Goal: Task Accomplishment & Management: Complete application form

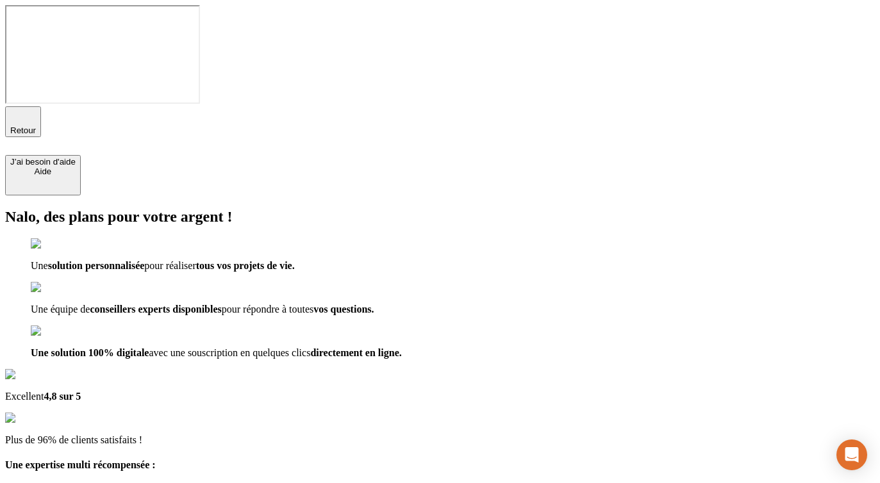
click at [36, 126] on span "Retour" at bounding box center [23, 131] width 26 height 10
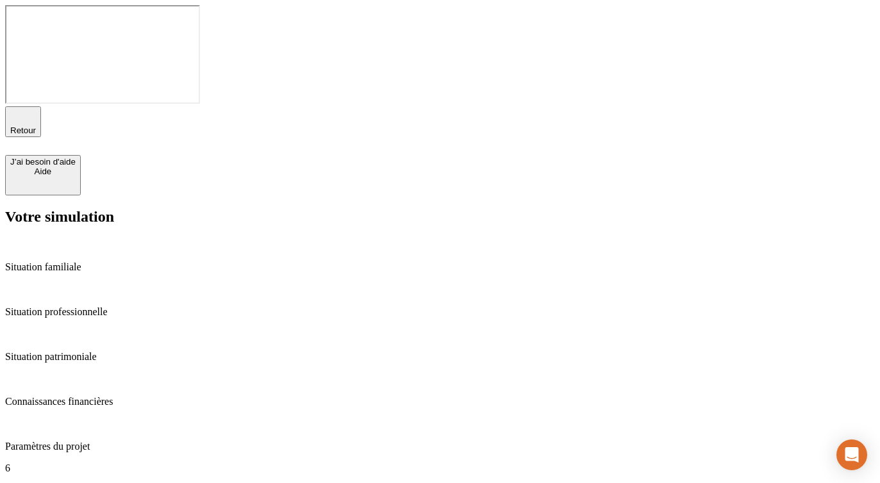
click at [74, 261] on p "Situation familiale" at bounding box center [440, 267] width 870 height 12
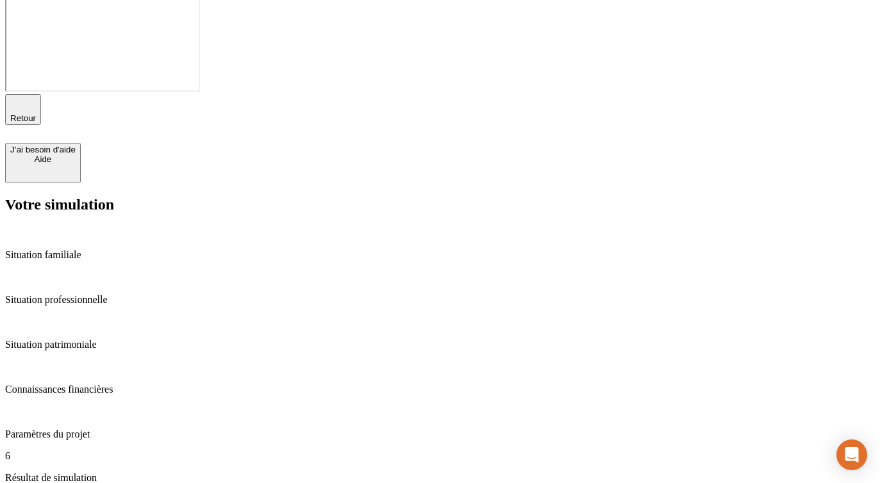
scroll to position [9, 0]
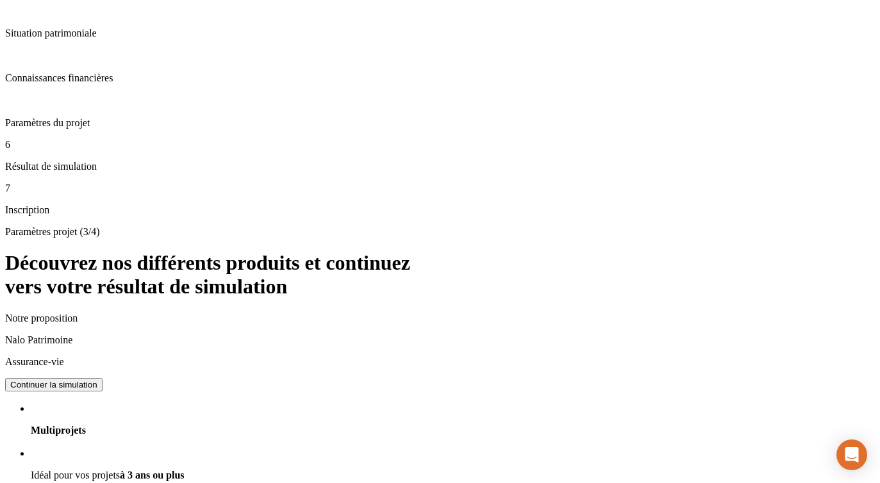
scroll to position [419, 0]
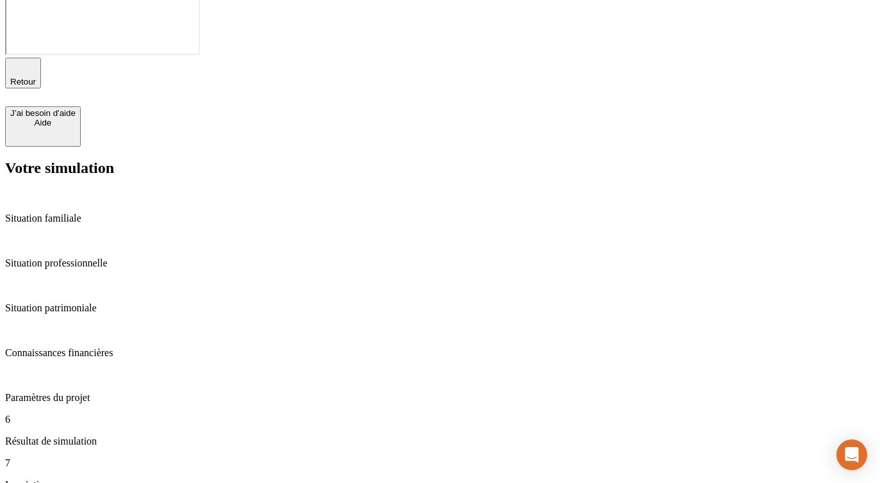
scroll to position [39, 0]
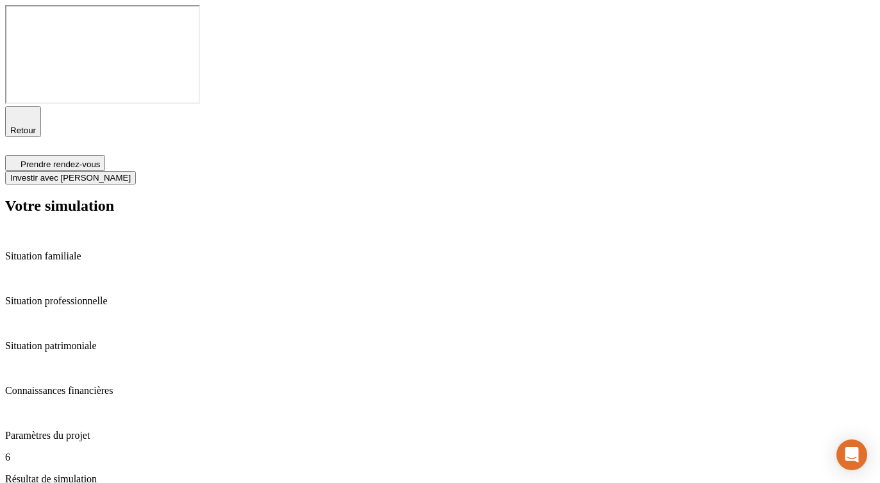
type input "50"
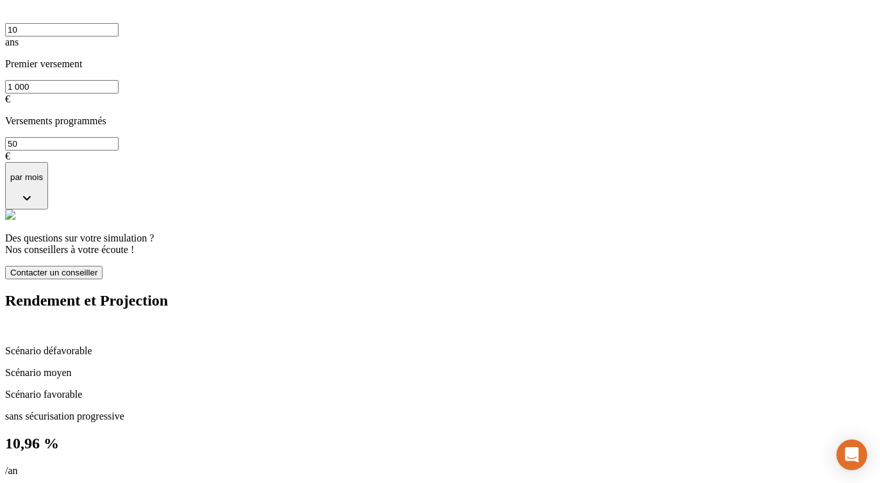
scroll to position [663, 0]
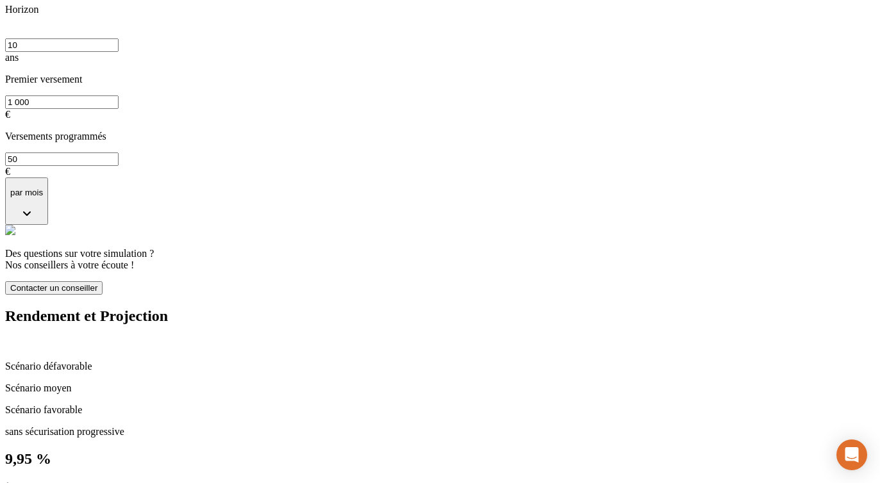
scroll to position [646, 0]
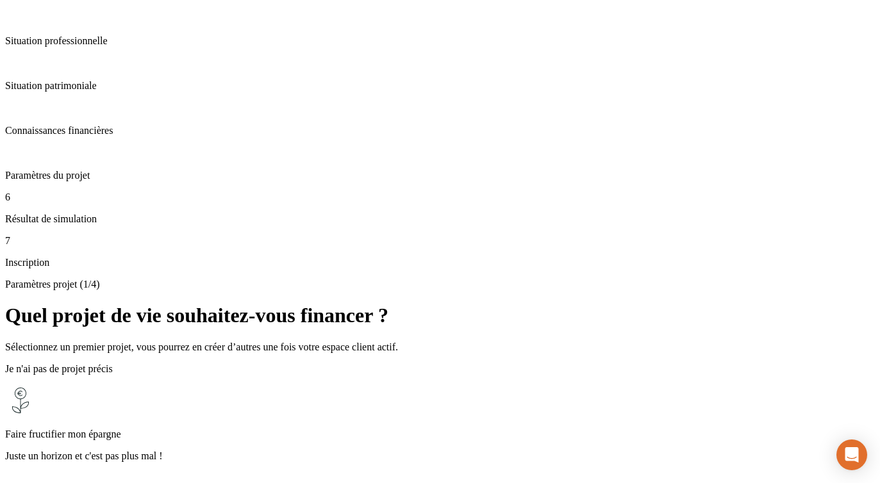
scroll to position [280, 0]
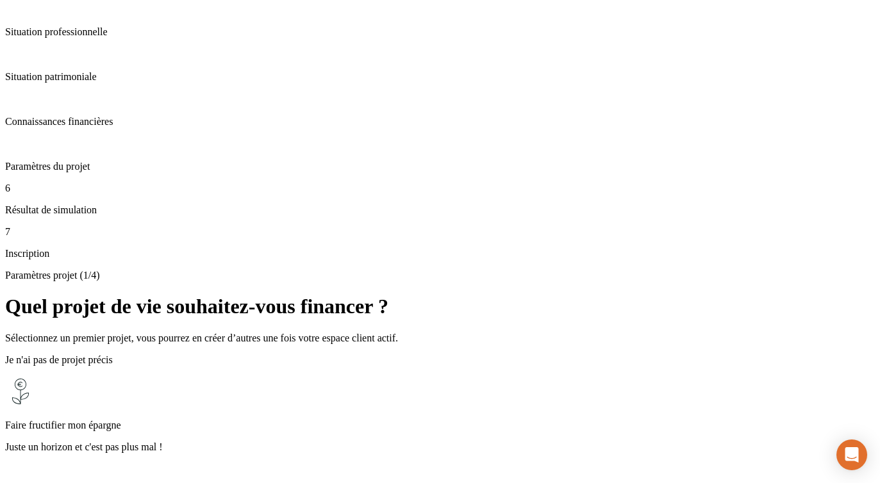
click at [115, 83] on p "Situation patrimoniale" at bounding box center [440, 77] width 870 height 12
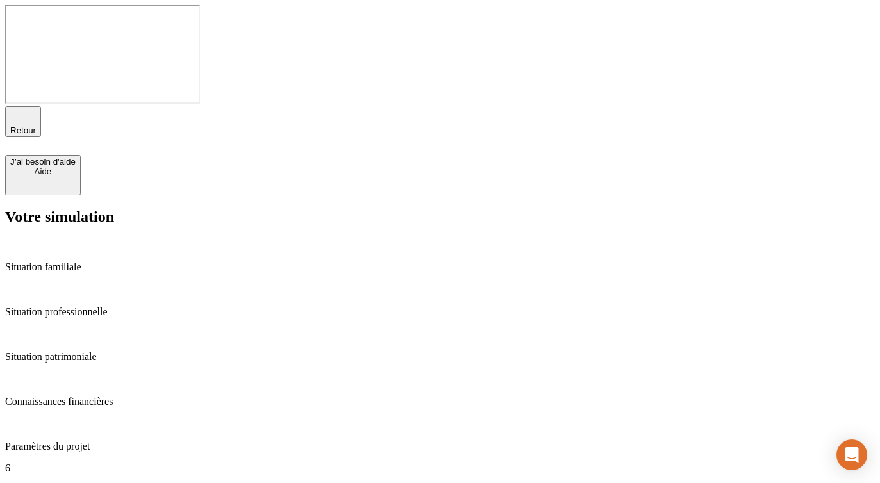
click at [93, 261] on p "Situation familiale" at bounding box center [440, 267] width 870 height 12
click at [114, 351] on p "Situation patrimoniale" at bounding box center [440, 357] width 870 height 12
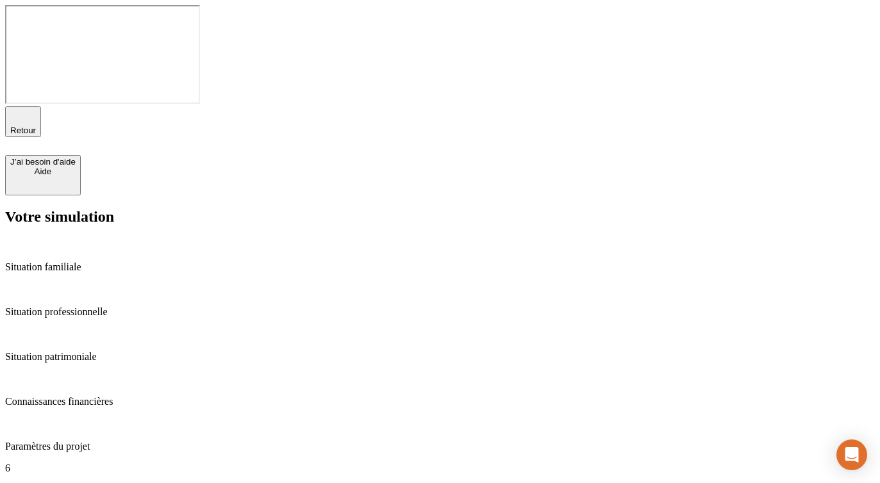
click at [82, 306] on p "Situation professionnelle" at bounding box center [440, 312] width 870 height 12
click at [98, 351] on p "Situation patrimoniale" at bounding box center [440, 357] width 870 height 12
click at [111, 306] on p "Situation professionnelle" at bounding box center [440, 312] width 870 height 12
click at [103, 351] on p "Situation patrimoniale" at bounding box center [440, 357] width 870 height 12
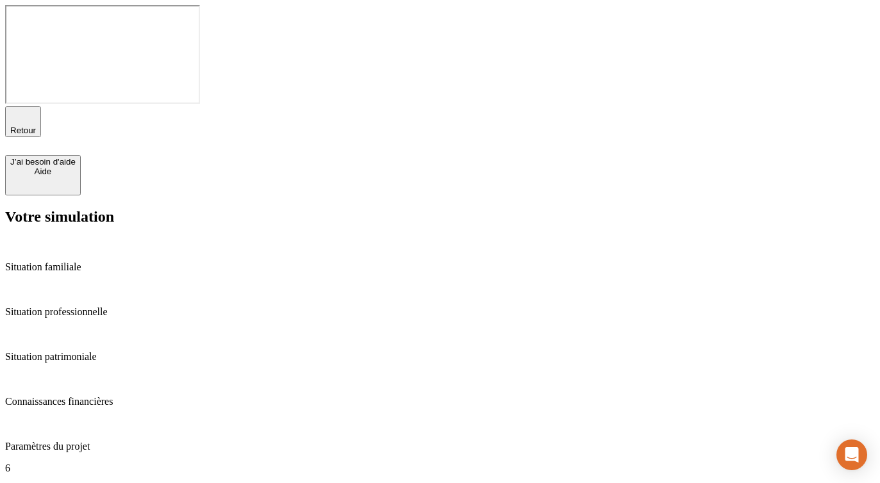
click at [110, 306] on p "Situation professionnelle" at bounding box center [440, 312] width 870 height 12
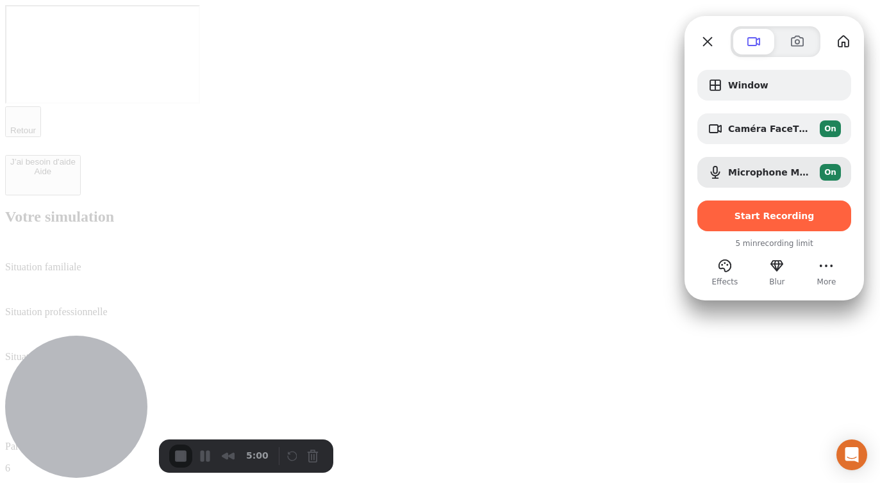
click at [650, 343] on div at bounding box center [440, 241] width 880 height 483
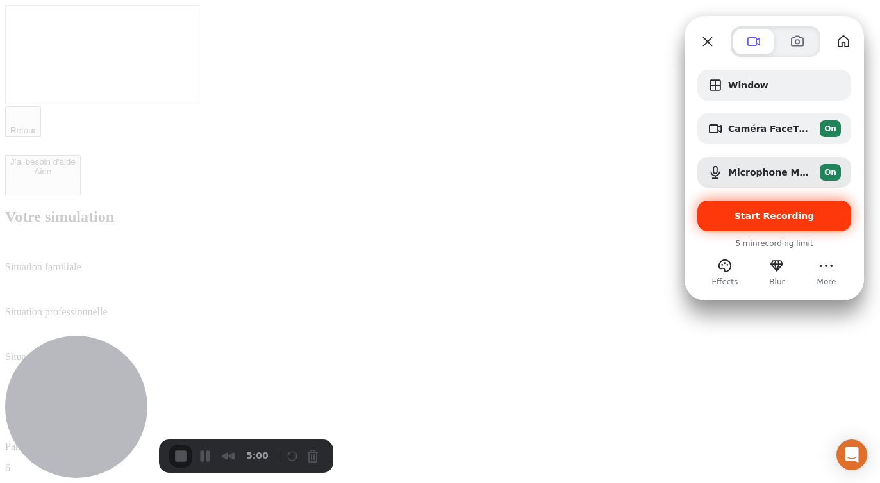
click at [750, 217] on span "Start Recording" at bounding box center [774, 216] width 80 height 10
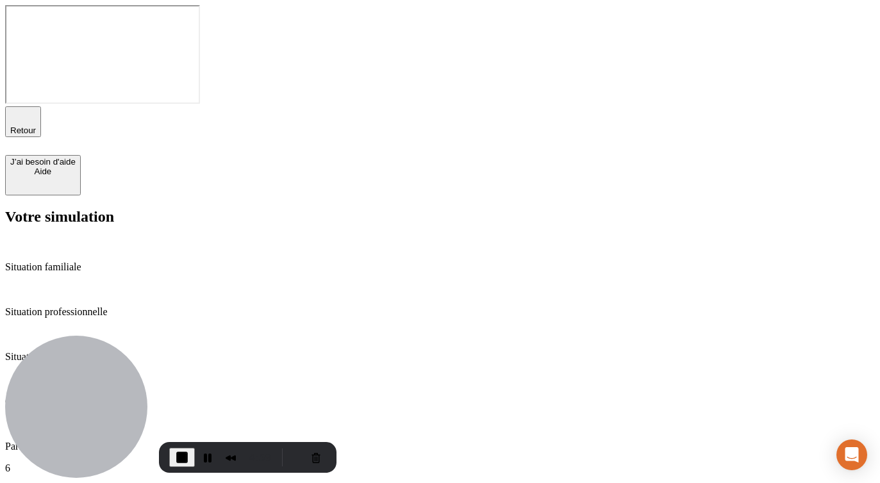
click at [104, 261] on p "Situation familiale" at bounding box center [440, 267] width 870 height 12
click at [36, 126] on span "Retour" at bounding box center [23, 131] width 26 height 10
click at [109, 483] on p "Résultat de simulation" at bounding box center [440, 490] width 870 height 12
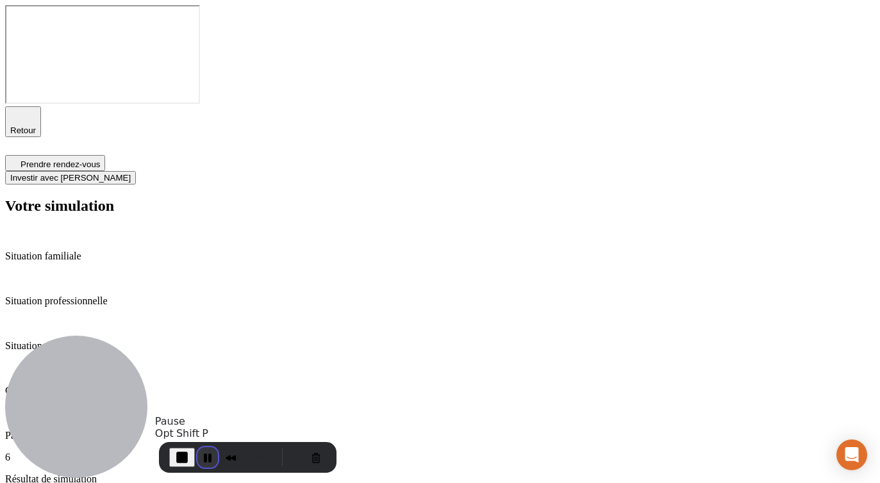
click at [208, 458] on button "Pause Recording" at bounding box center [207, 457] width 21 height 21
click at [208, 458] on span "Play Recording" at bounding box center [204, 457] width 15 height 15
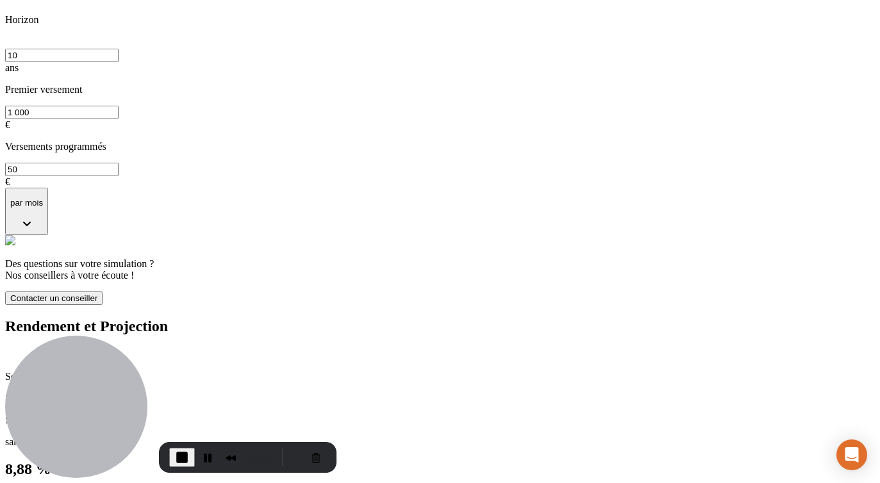
scroll to position [675, 0]
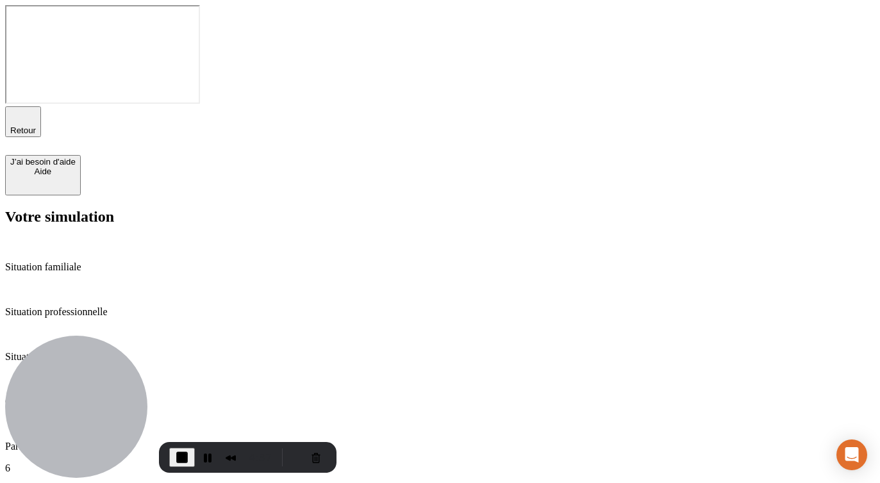
click at [103, 261] on p "Situation familiale" at bounding box center [440, 267] width 870 height 12
click at [62, 261] on p "Situation familiale" at bounding box center [440, 267] width 870 height 12
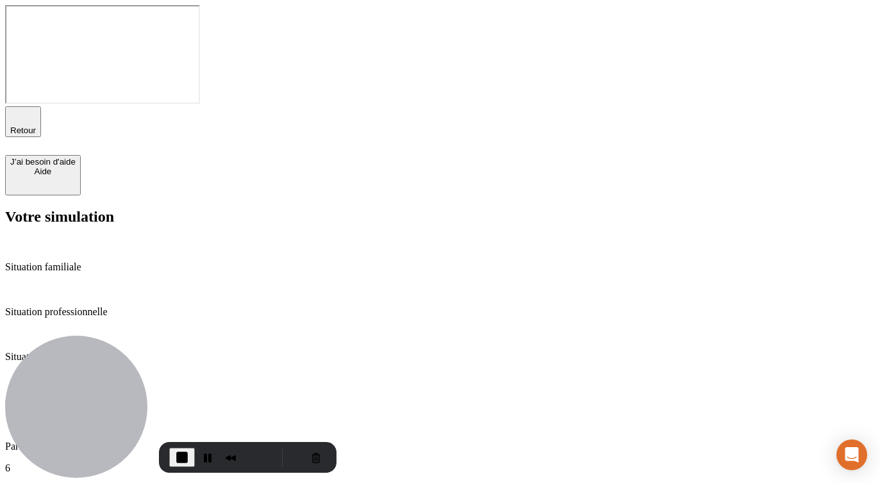
click at [135, 351] on p "Situation patrimoniale" at bounding box center [440, 357] width 870 height 12
click at [133, 306] on p "Situation professionnelle" at bounding box center [440, 312] width 870 height 12
click at [132, 351] on p "Situation patrimoniale" at bounding box center [440, 357] width 870 height 12
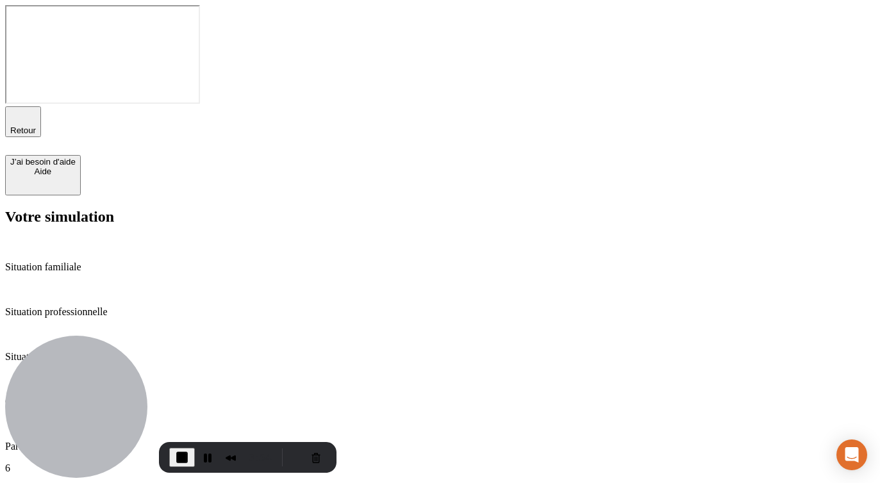
click at [133, 306] on p "Situation professionnelle" at bounding box center [440, 312] width 870 height 12
click at [111, 261] on p "Situation familiale" at bounding box center [440, 267] width 870 height 12
click at [110, 396] on p "Connaissances financières" at bounding box center [440, 402] width 870 height 12
click at [110, 441] on p "Paramètres du projet" at bounding box center [440, 447] width 870 height 12
click at [119, 396] on p "Connaissances financières" at bounding box center [440, 402] width 870 height 12
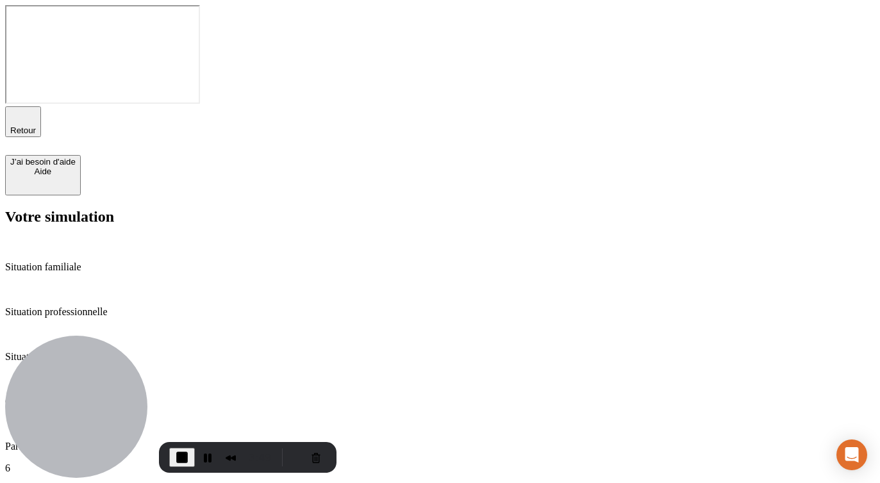
click at [36, 126] on span "Retour" at bounding box center [23, 131] width 26 height 10
click at [120, 306] on p "Situation professionnelle" at bounding box center [440, 312] width 870 height 12
click at [104, 396] on p "Connaissances financières" at bounding box center [440, 402] width 870 height 12
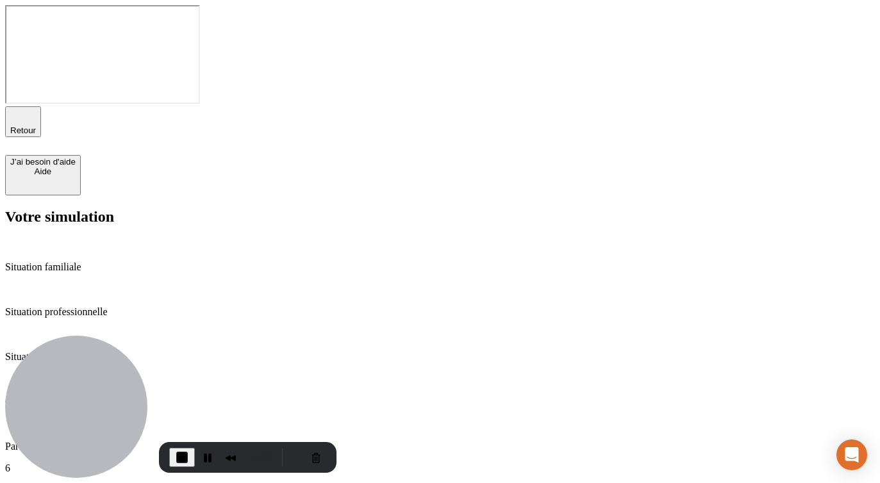
click at [101, 351] on p "Situation patrimoniale" at bounding box center [440, 357] width 870 height 12
click at [206, 452] on button "Pause Recording" at bounding box center [207, 457] width 21 height 21
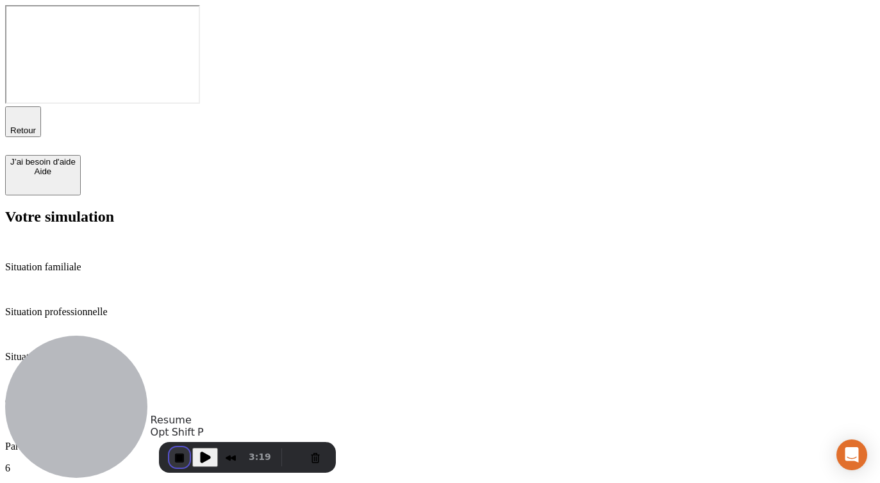
click at [185, 456] on button "End Recording" at bounding box center [179, 457] width 21 height 21
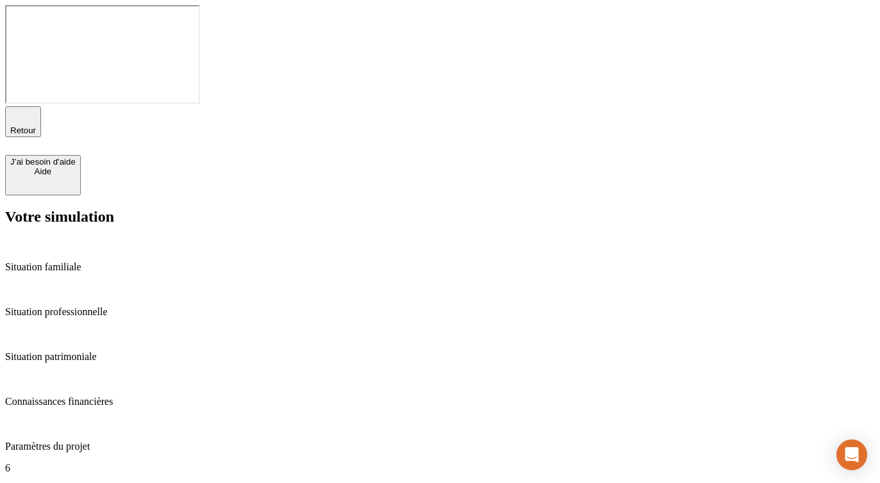
click at [58, 441] on p "Paramètres du projet" at bounding box center [440, 447] width 870 height 12
click at [65, 483] on p "Résultat de simulation" at bounding box center [440, 490] width 870 height 12
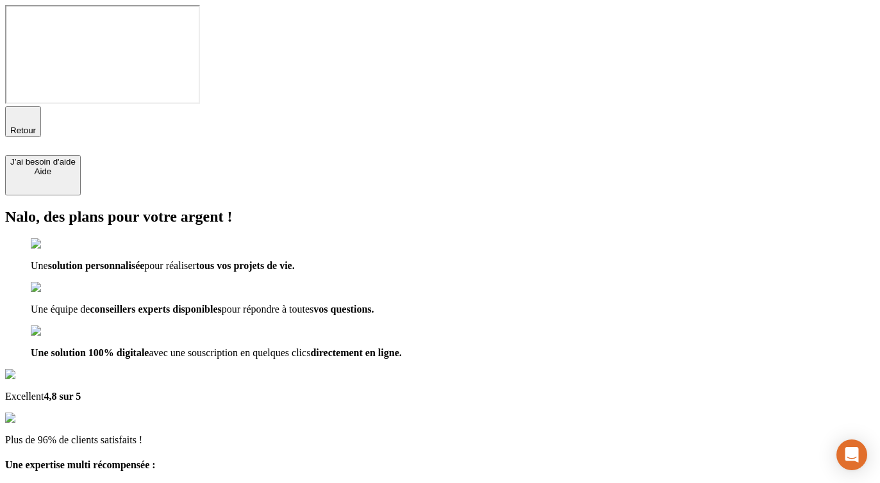
click at [70, 106] on div "Retour J’ai besoin d'aide [PERSON_NAME]" at bounding box center [440, 150] width 870 height 89
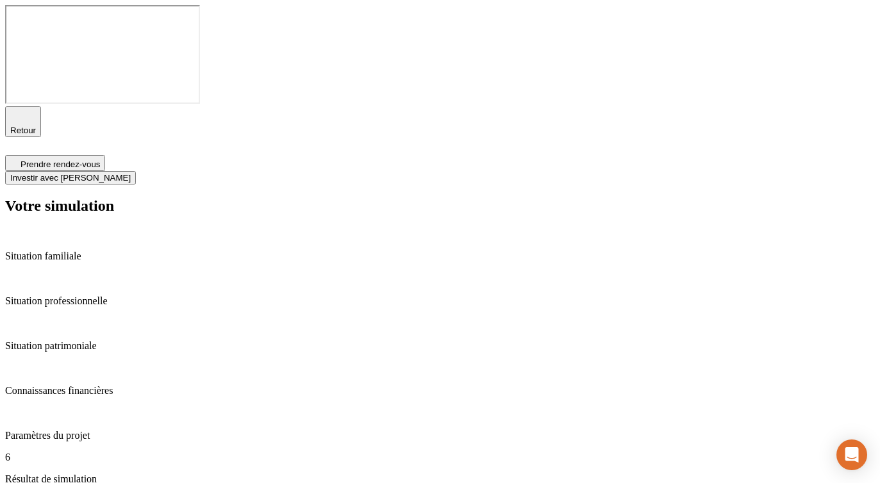
click at [131, 173] on span "Investir avec [PERSON_NAME]" at bounding box center [70, 178] width 120 height 10
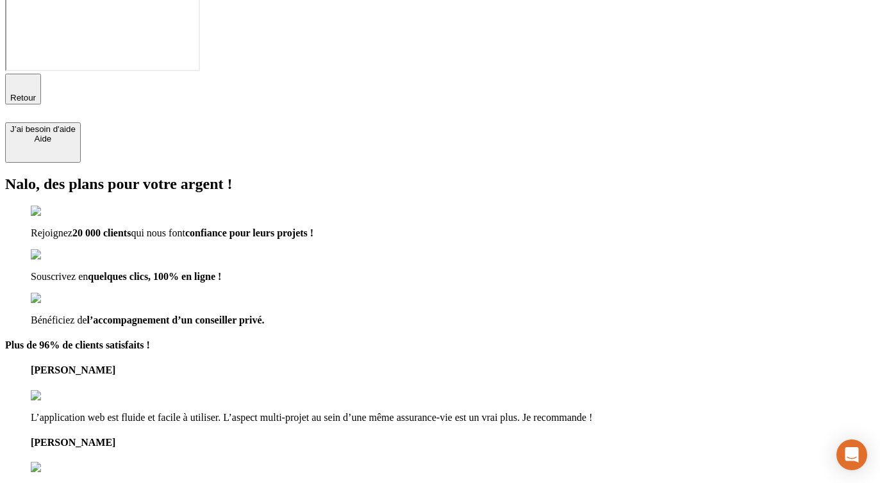
scroll to position [50, 0]
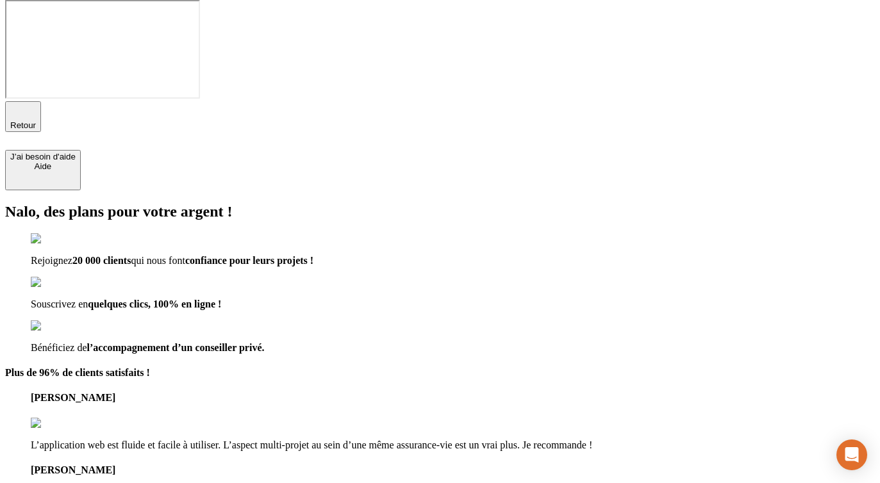
type input "[EMAIL_ADDRESS][DOMAIN_NAME]"
